Goal: Task Accomplishment & Management: Manage account settings

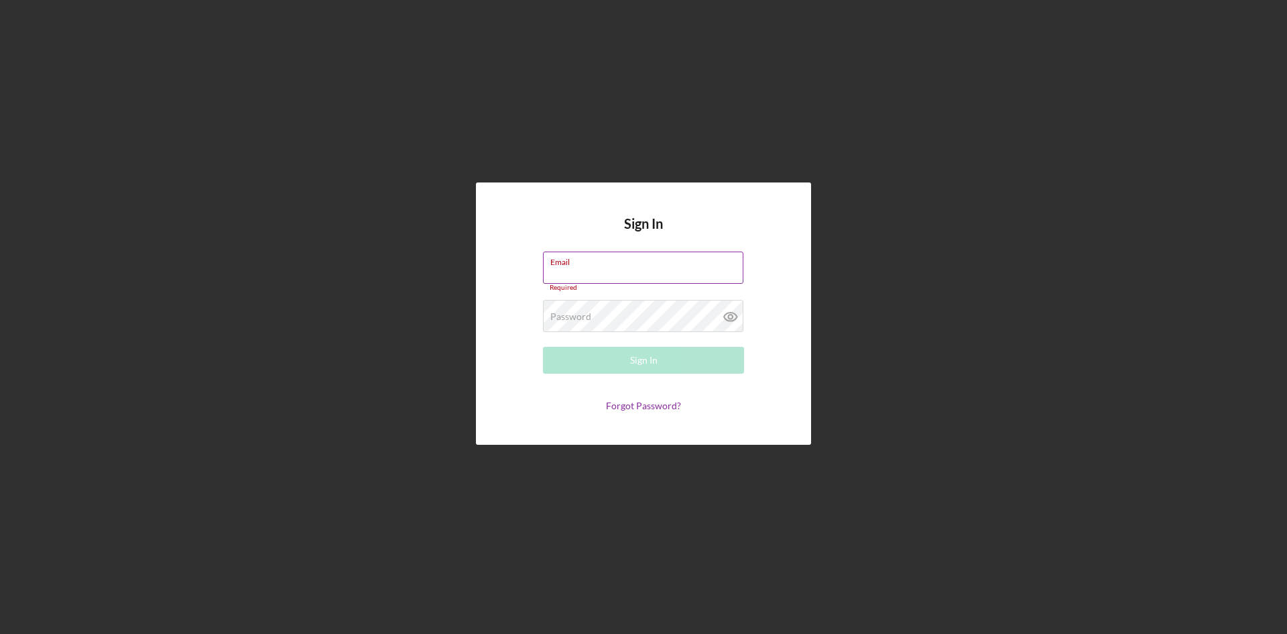
click at [583, 269] on div "Email Required" at bounding box center [643, 271] width 201 height 40
type input "[EMAIL_ADDRESS][DOMAIN_NAME]"
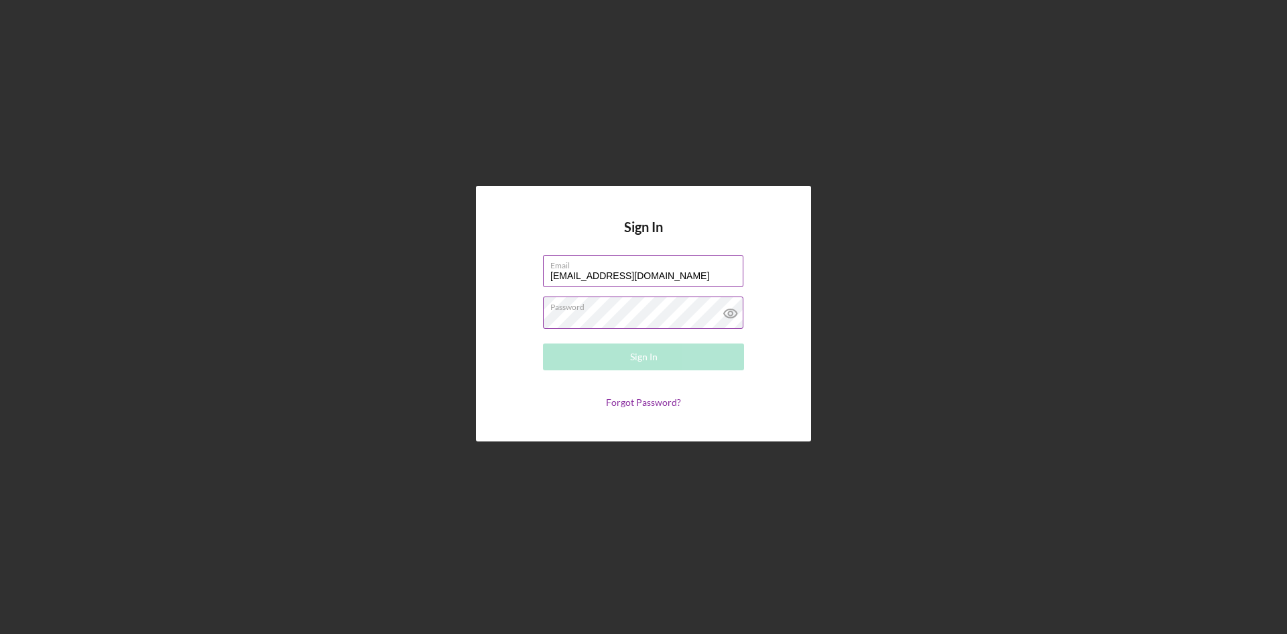
click at [641, 310] on div "Password Required" at bounding box center [643, 313] width 201 height 34
click at [644, 360] on div "Sign In" at bounding box center [643, 356] width 27 height 27
